Goal: Task Accomplishment & Management: Manage account settings

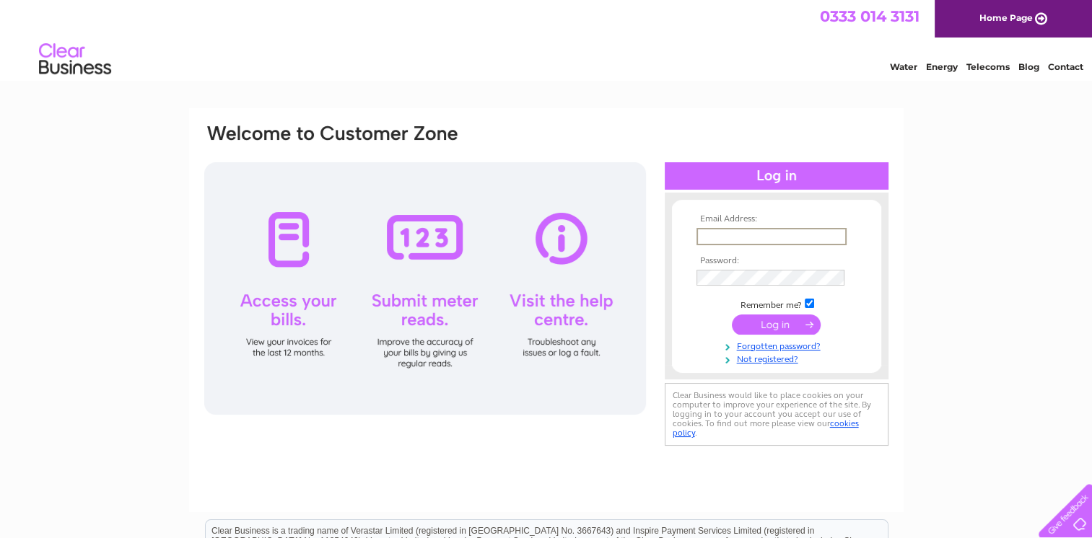
click at [701, 237] on input "text" at bounding box center [771, 236] width 150 height 17
type input "[EMAIL_ADDRESS][DOMAIN_NAME]"
click at [769, 325] on input "submit" at bounding box center [776, 324] width 89 height 20
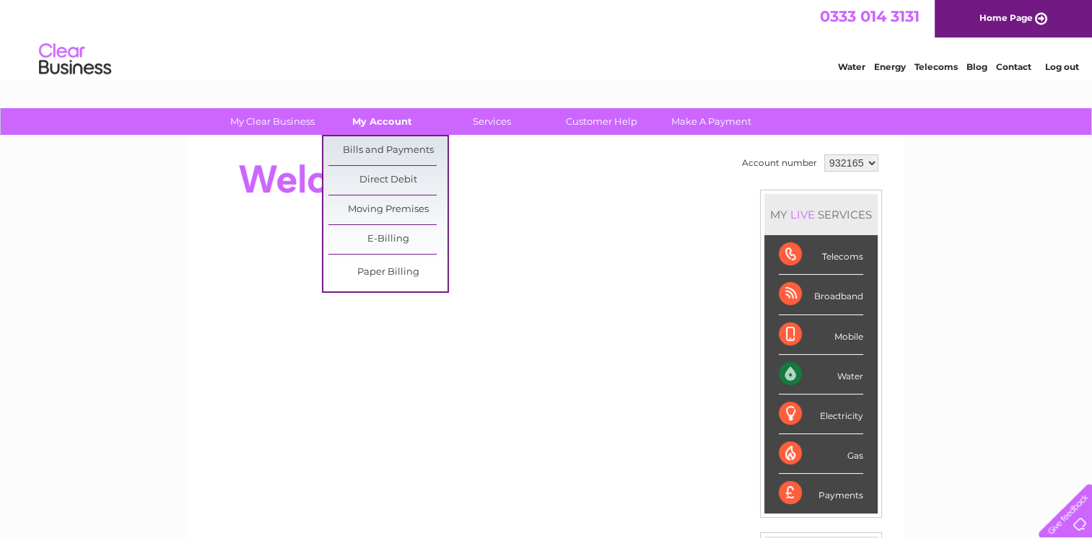
click at [391, 123] on link "My Account" at bounding box center [382, 121] width 119 height 27
click at [379, 149] on link "Bills and Payments" at bounding box center [387, 150] width 119 height 29
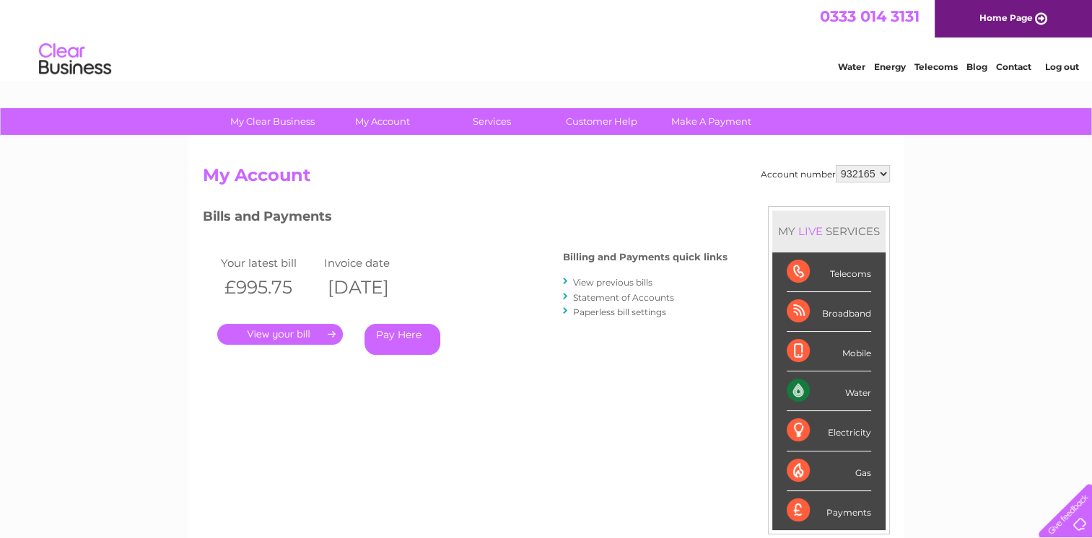
click at [281, 333] on link "." at bounding box center [280, 334] width 126 height 21
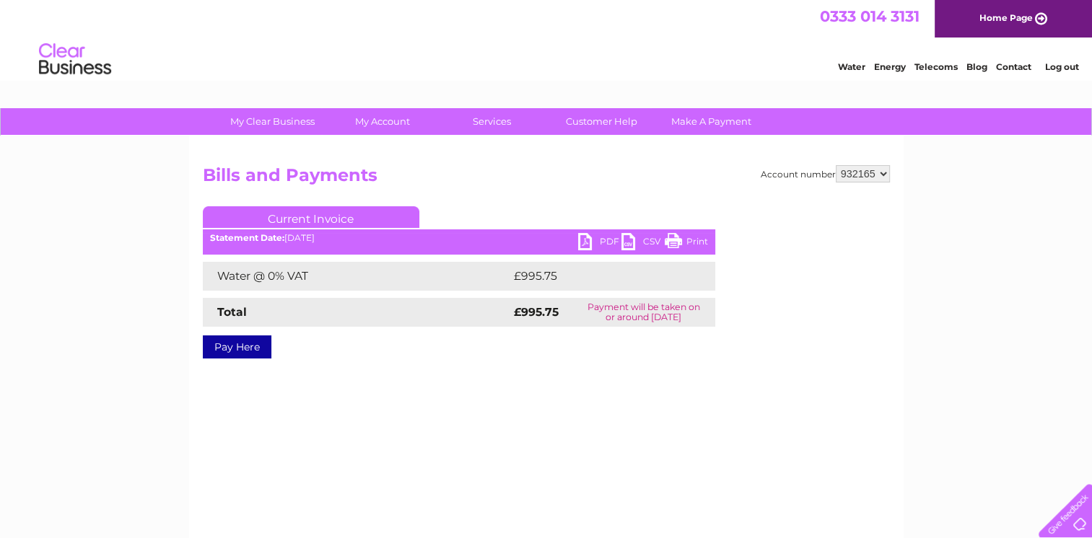
click at [590, 240] on link "PDF" at bounding box center [599, 243] width 43 height 21
click at [880, 170] on select "932165 992430" at bounding box center [863, 173] width 54 height 17
select select "992430"
click at [836, 165] on select "932165 992430" at bounding box center [863, 173] width 54 height 17
click at [590, 229] on ul "Current Invoice" at bounding box center [459, 219] width 512 height 27
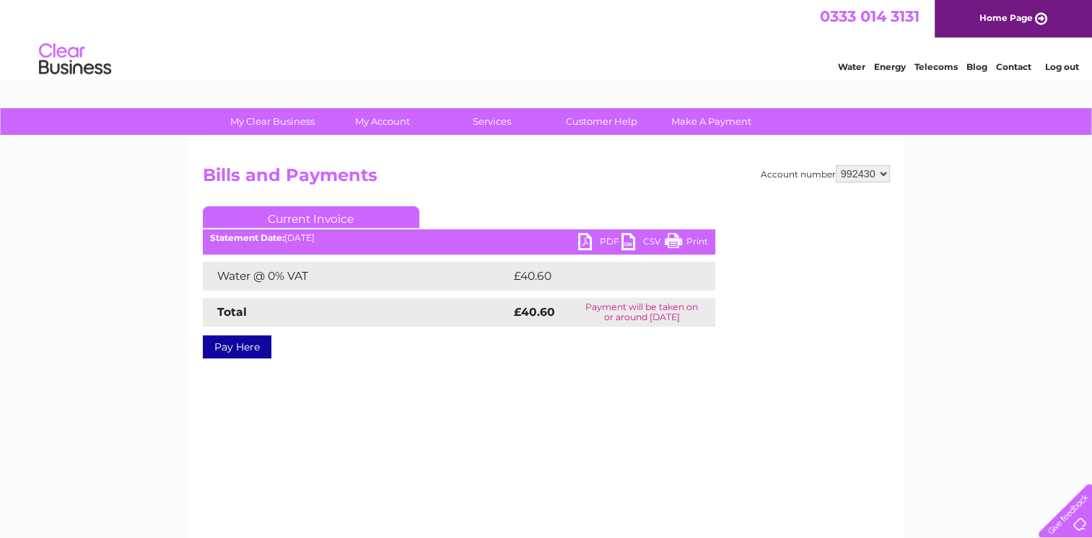
click at [595, 242] on link "PDF" at bounding box center [599, 243] width 43 height 21
click at [1059, 72] on link "Log out" at bounding box center [1061, 66] width 34 height 11
